Goal: Find specific page/section: Find specific page/section

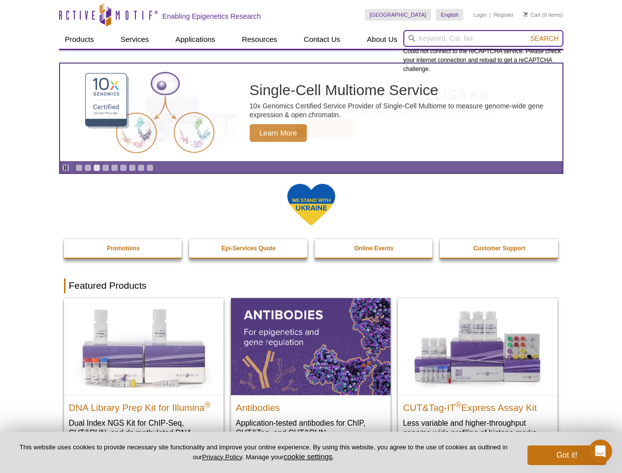
click at [483, 38] on input "search" at bounding box center [483, 38] width 160 height 17
click at [544, 38] on span "Search" at bounding box center [544, 38] width 29 height 8
click at [65, 167] on icon "Pause" at bounding box center [66, 167] width 6 height 6
click at [79, 167] on link "Go to slide 1" at bounding box center [78, 167] width 7 height 7
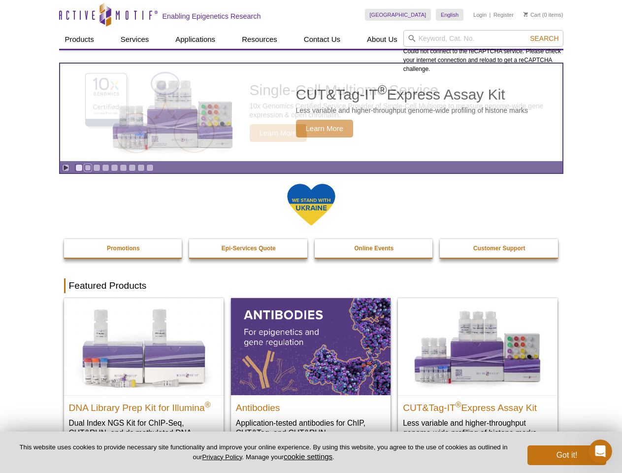
click at [88, 167] on link "Go to slide 2" at bounding box center [87, 167] width 7 height 7
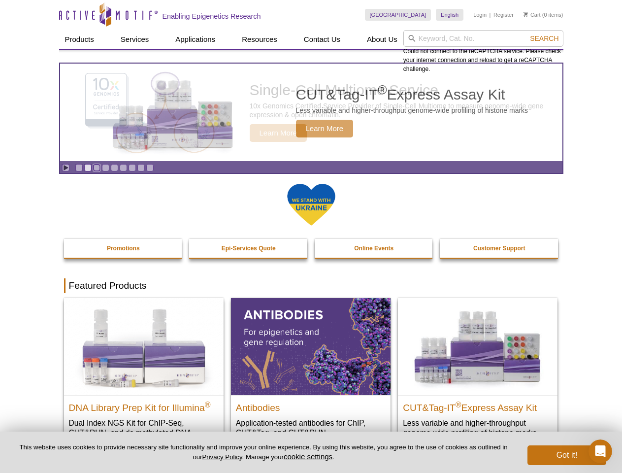
click at [96, 167] on link "Go to slide 3" at bounding box center [96, 167] width 7 height 7
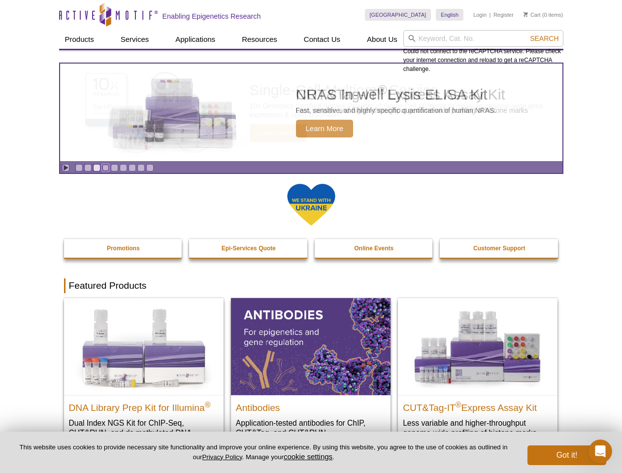
click at [105, 167] on link "Go to slide 4" at bounding box center [105, 167] width 7 height 7
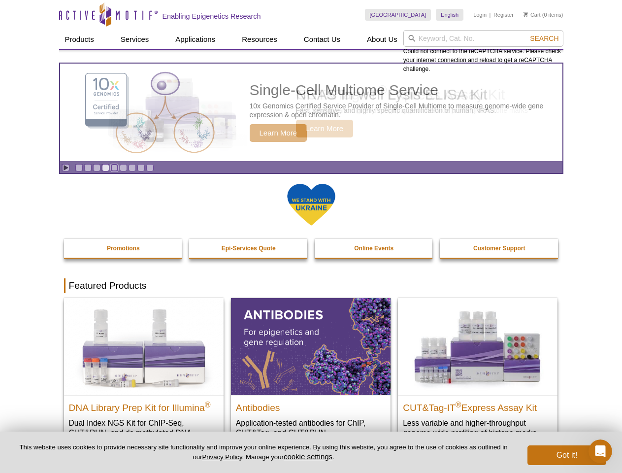
click at [114, 167] on link "Go to slide 5" at bounding box center [114, 167] width 7 height 7
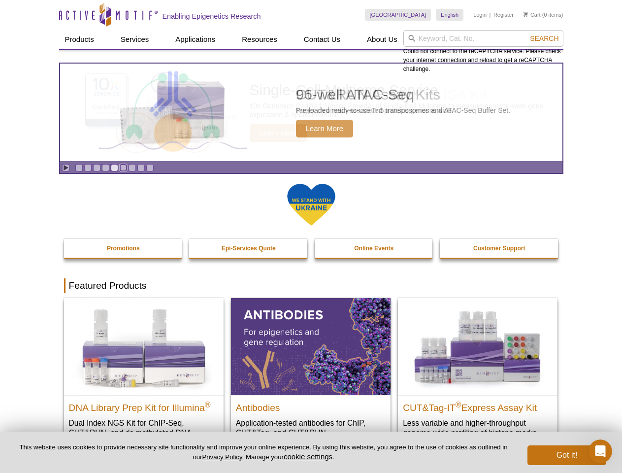
click at [123, 167] on link "Go to slide 6" at bounding box center [123, 167] width 7 height 7
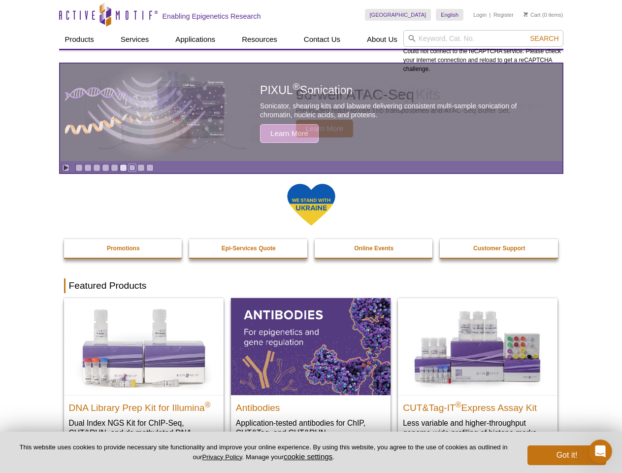
click at [132, 167] on link "Go to slide 7" at bounding box center [131, 167] width 7 height 7
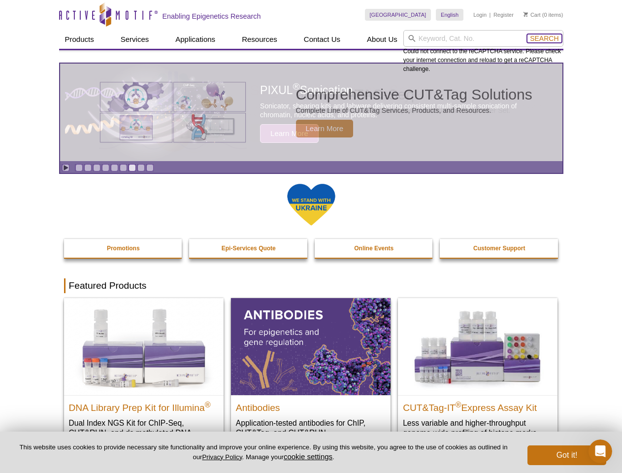
click at [544, 38] on span "Search" at bounding box center [544, 38] width 29 height 8
